Goal: Check status: Check status

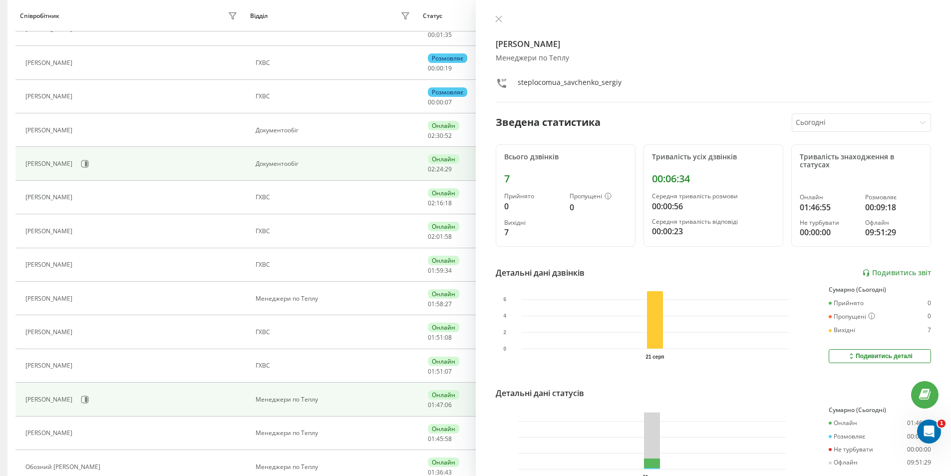
scroll to position [250, 0]
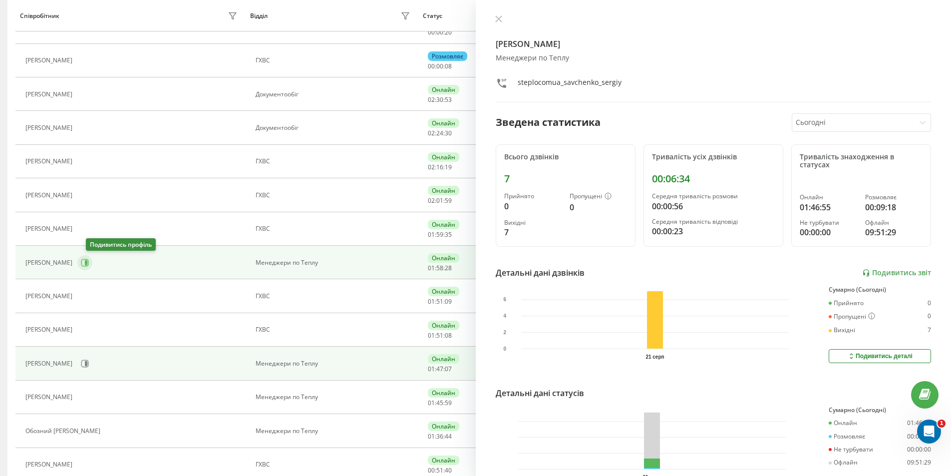
click at [89, 265] on icon at bounding box center [85, 263] width 8 height 8
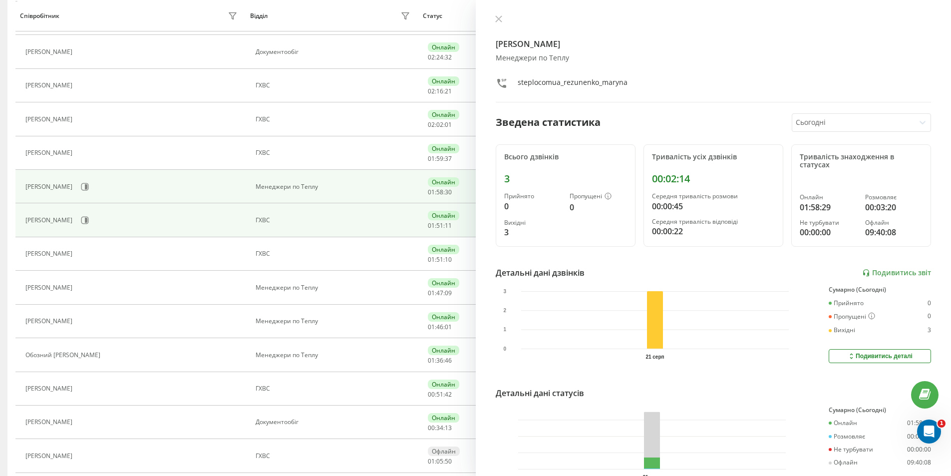
scroll to position [349, 0]
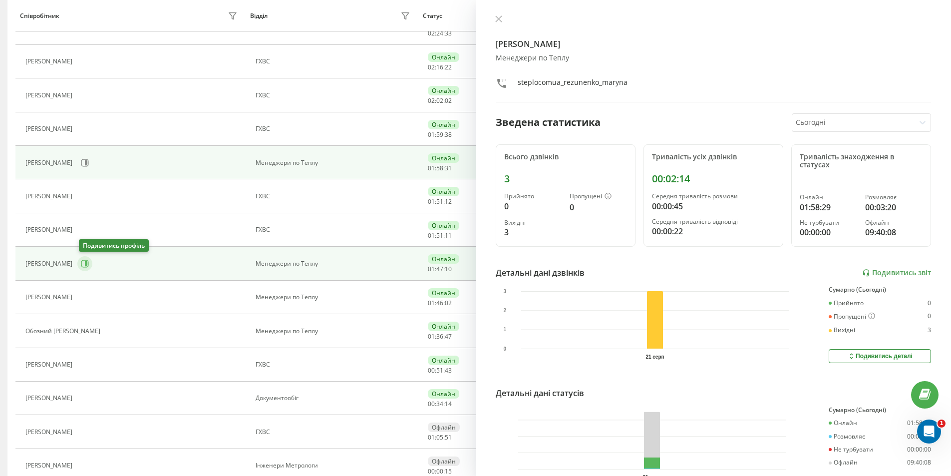
click at [87, 267] on icon at bounding box center [85, 264] width 8 height 8
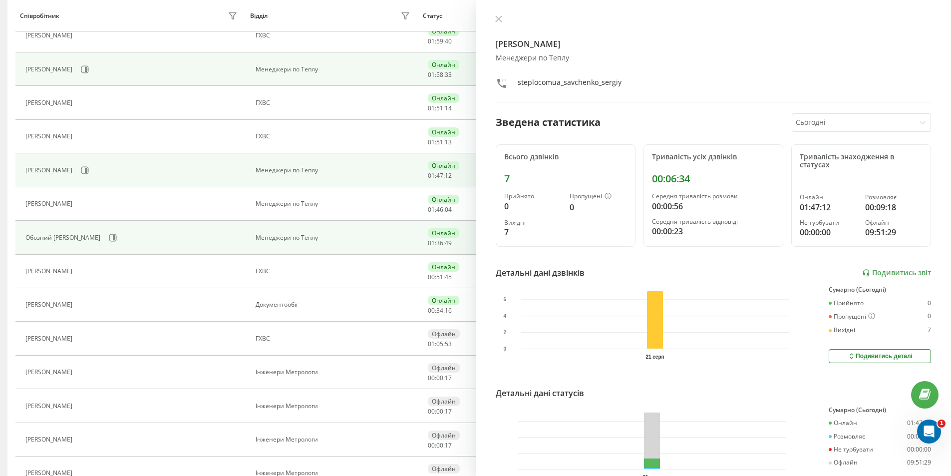
scroll to position [449, 0]
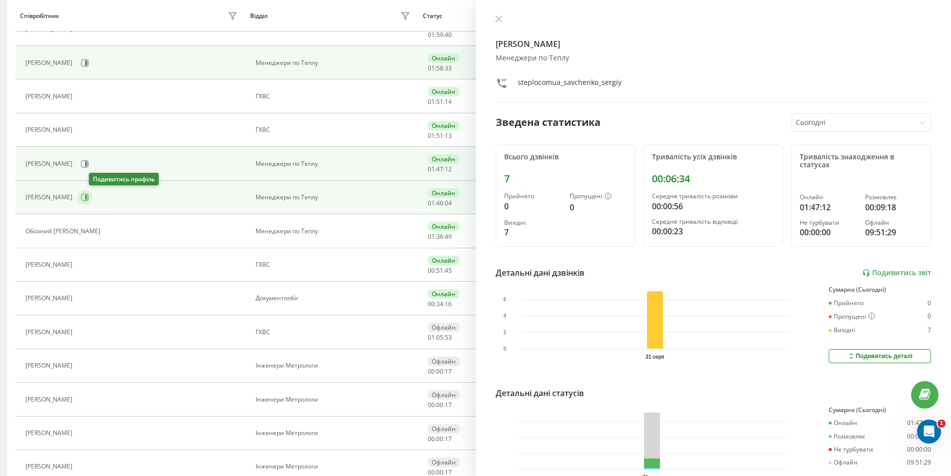
click at [87, 199] on icon at bounding box center [86, 197] width 2 height 5
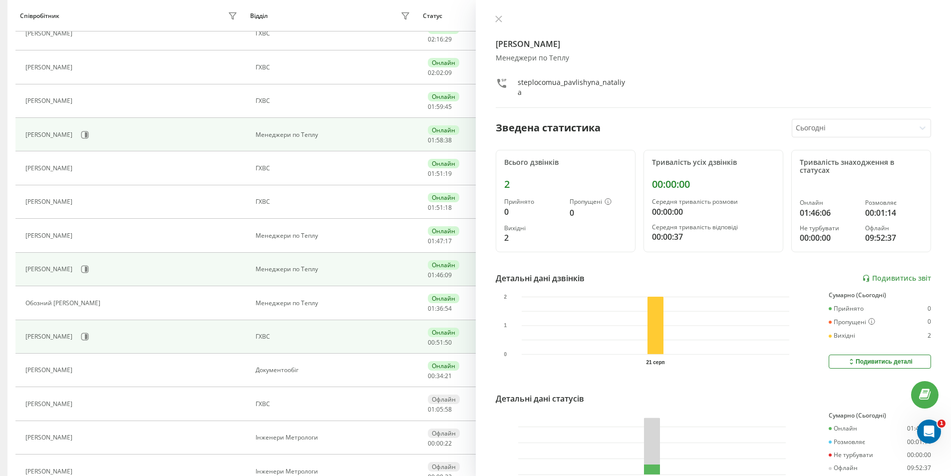
scroll to position [362, 0]
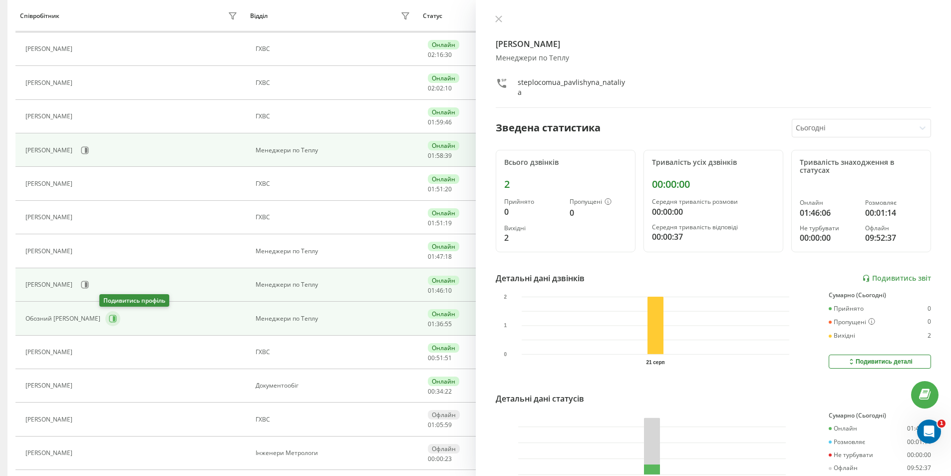
click at [109, 319] on icon at bounding box center [113, 318] width 8 height 8
